Goal: Task Accomplishment & Management: Use online tool/utility

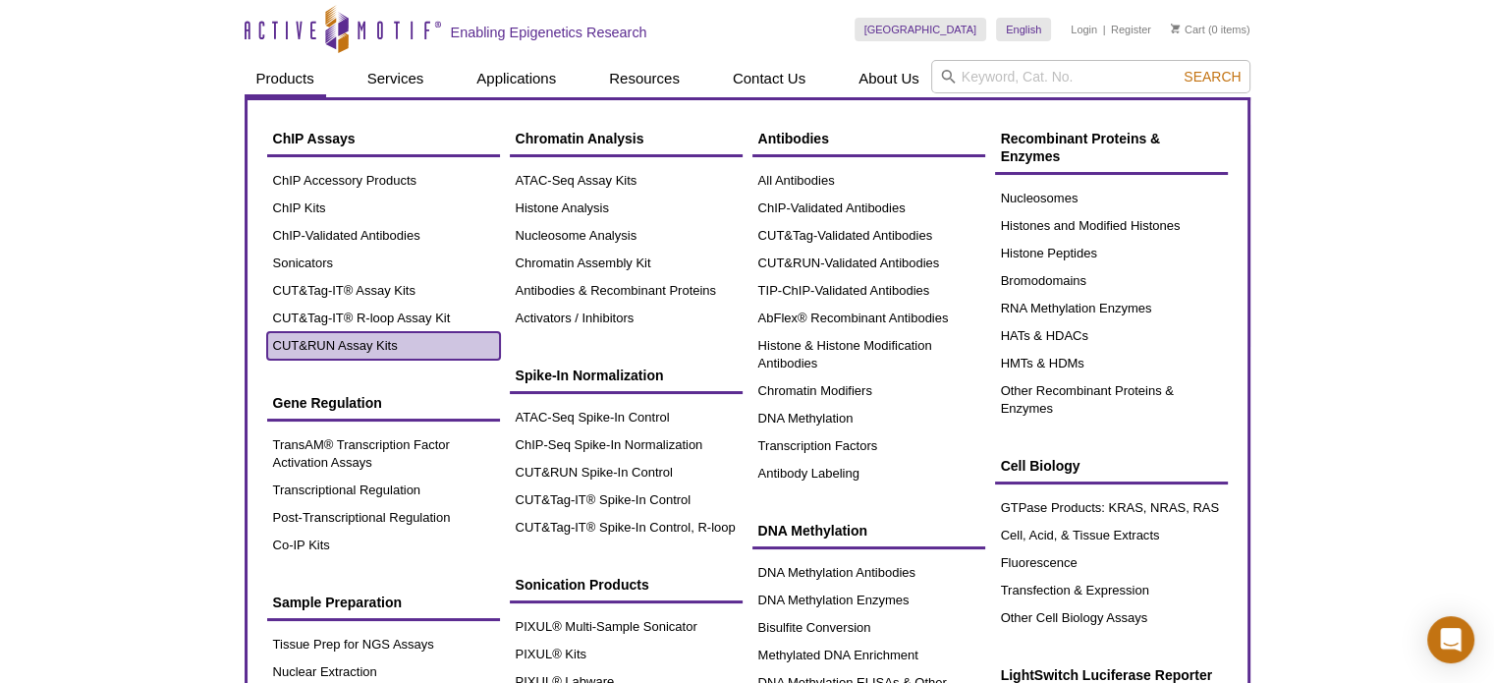
click at [343, 342] on link "CUT&RUN Assay Kits" at bounding box center [383, 345] width 233 height 27
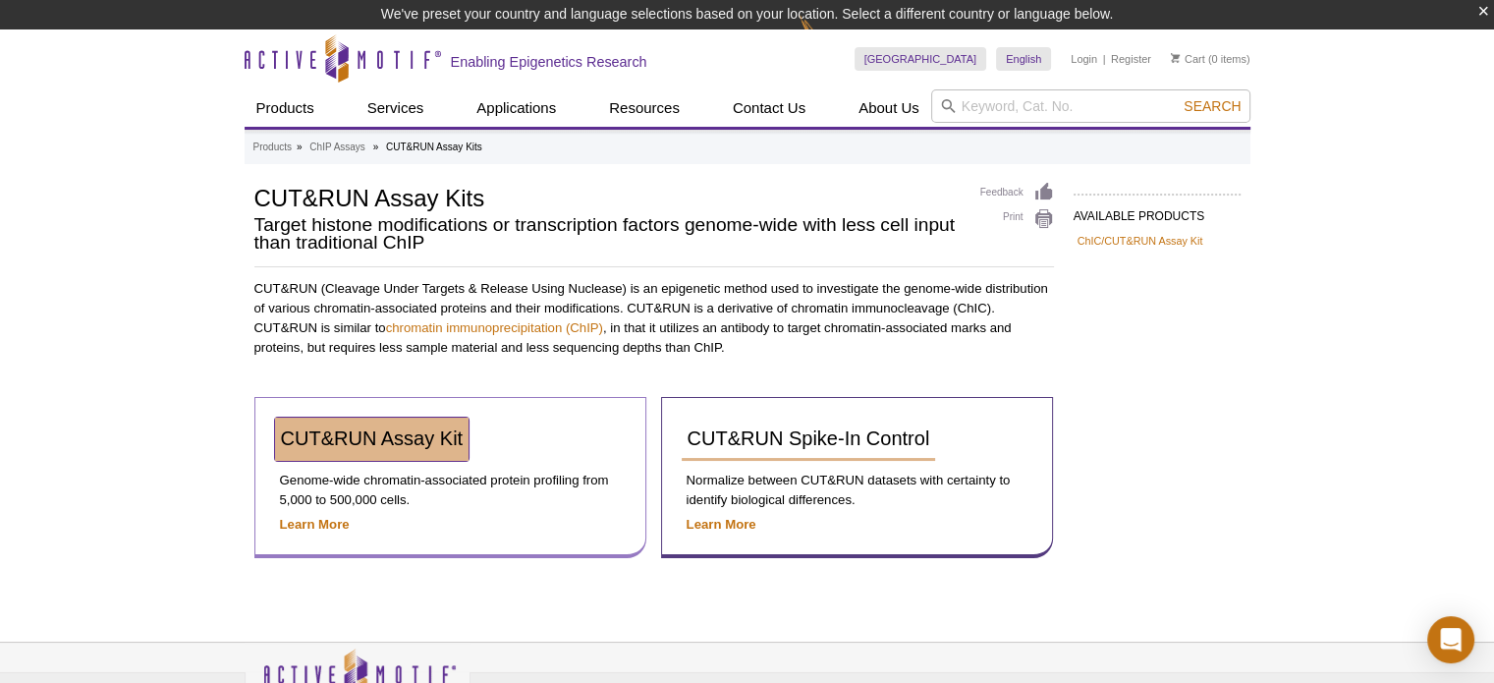
click at [398, 431] on span "CUT&RUN Assay Kit" at bounding box center [372, 438] width 183 height 22
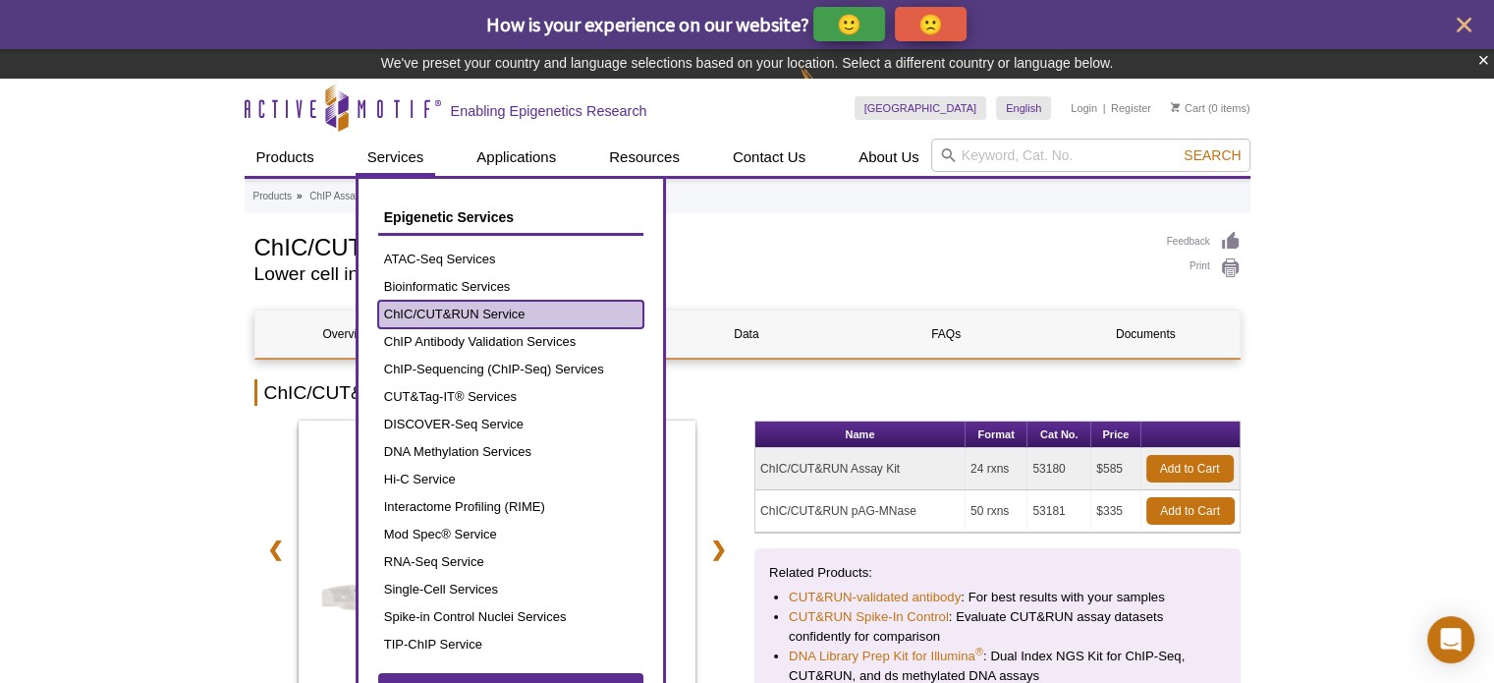
click at [512, 309] on link "ChIC/CUT&RUN Service" at bounding box center [510, 314] width 265 height 27
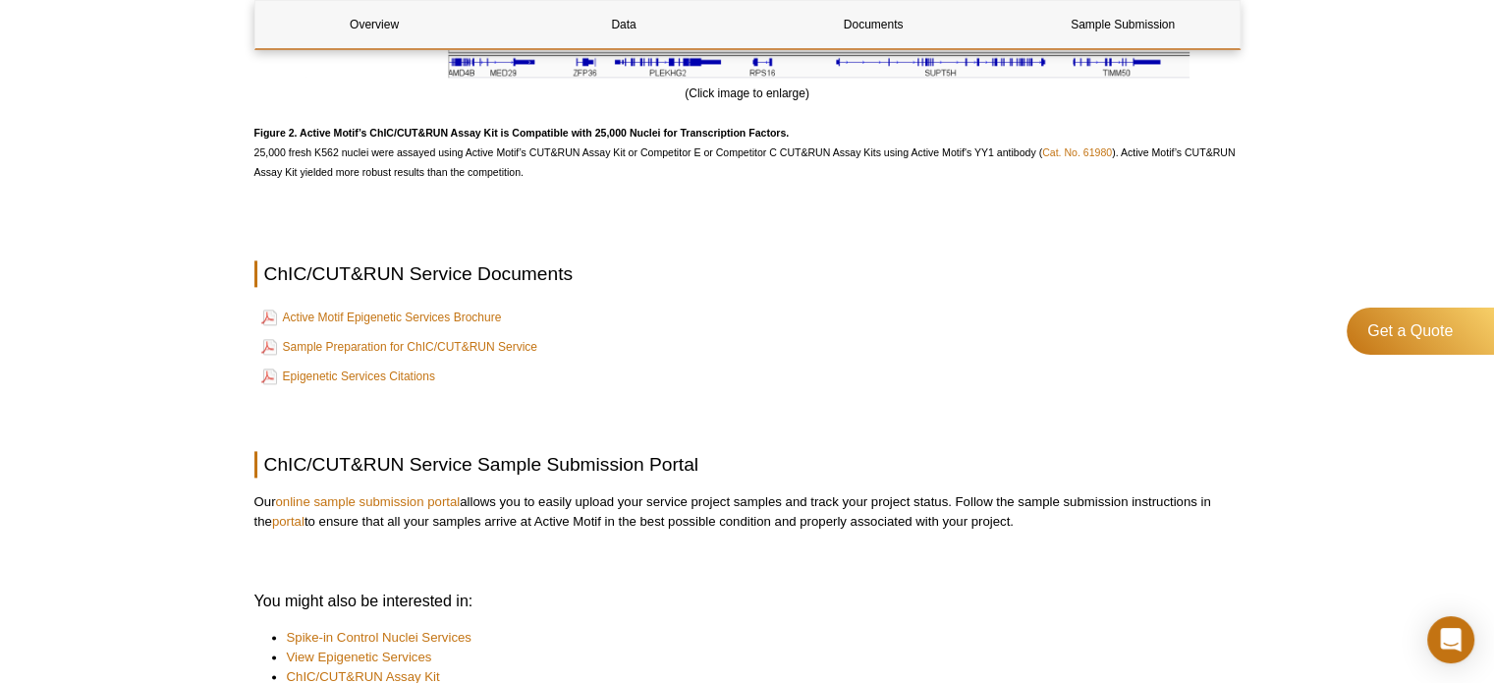
scroll to position [2455, 0]
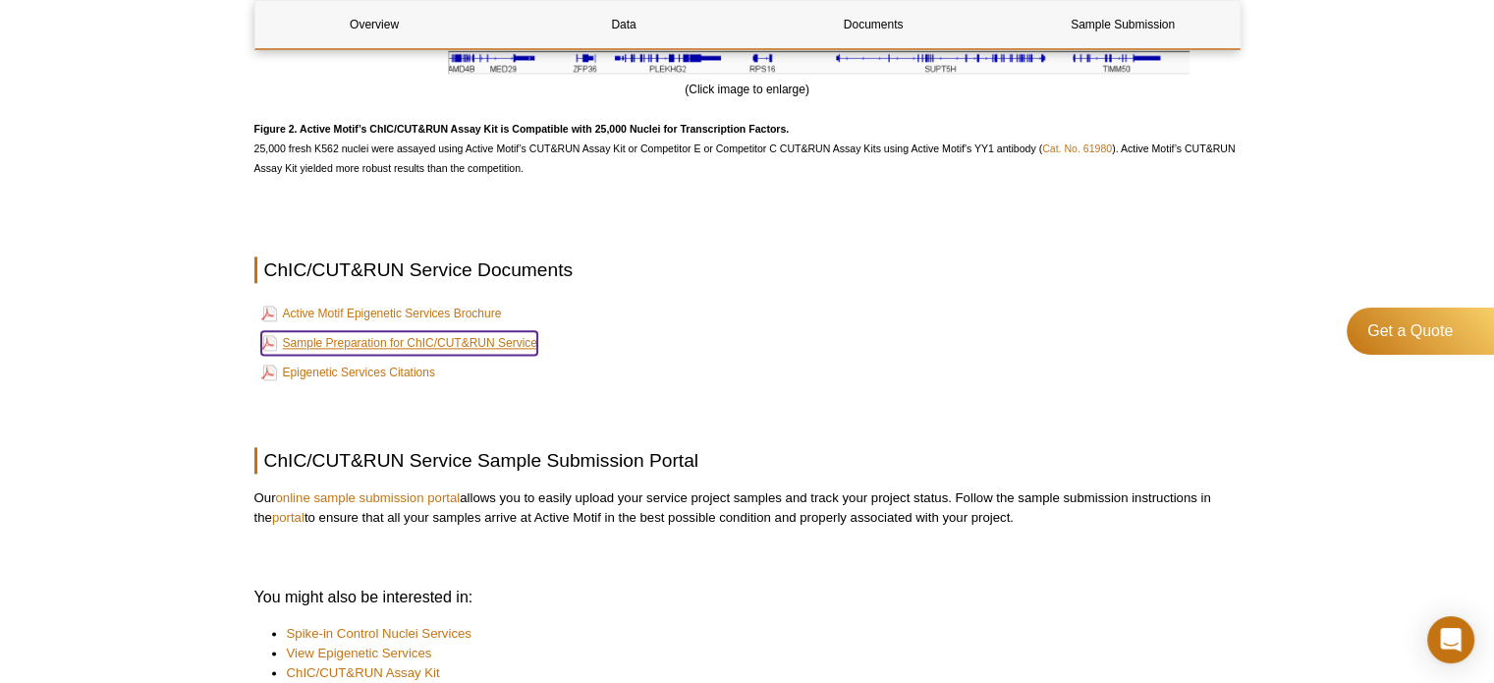
click at [518, 346] on link "Sample Preparation for ChIC/CUT&RUN Service" at bounding box center [399, 343] width 276 height 24
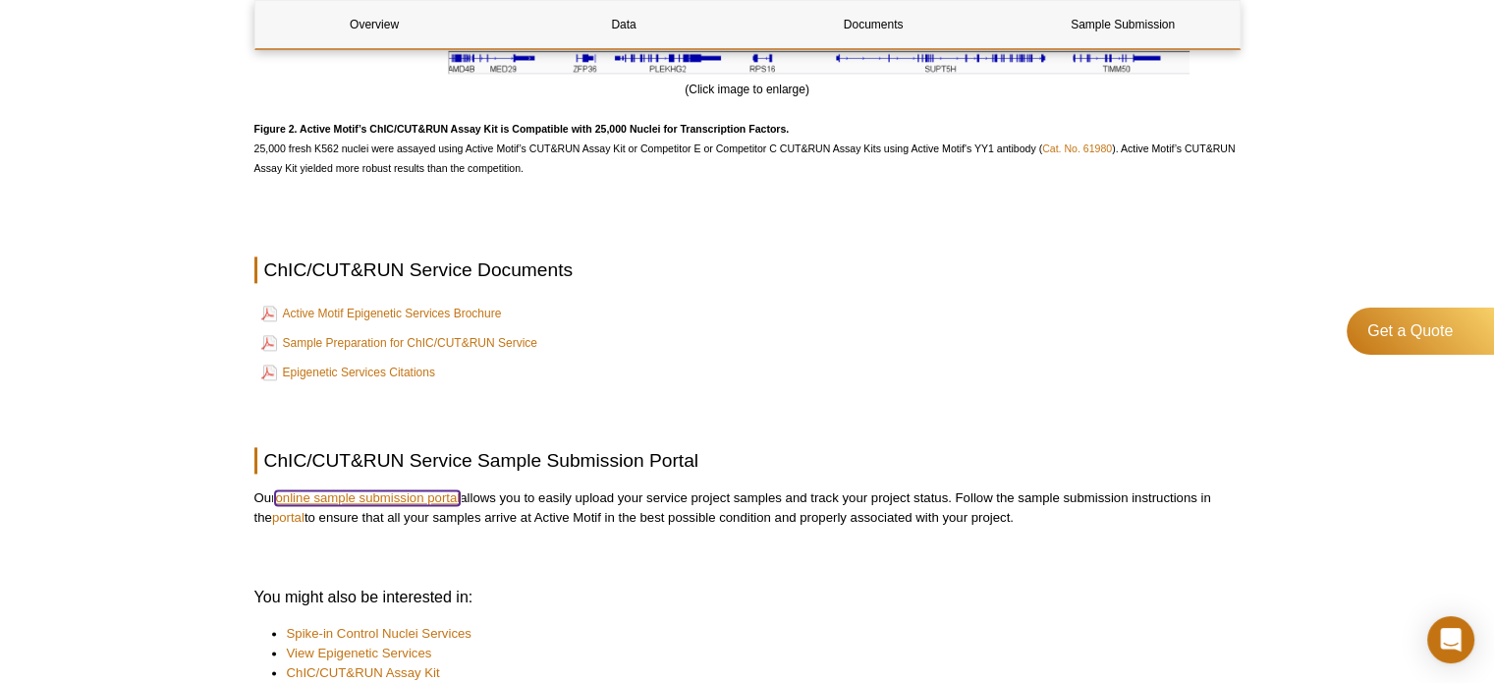
click at [439, 502] on link "online sample submission portal" at bounding box center [367, 497] width 185 height 15
